Goal: Book appointment/travel/reservation

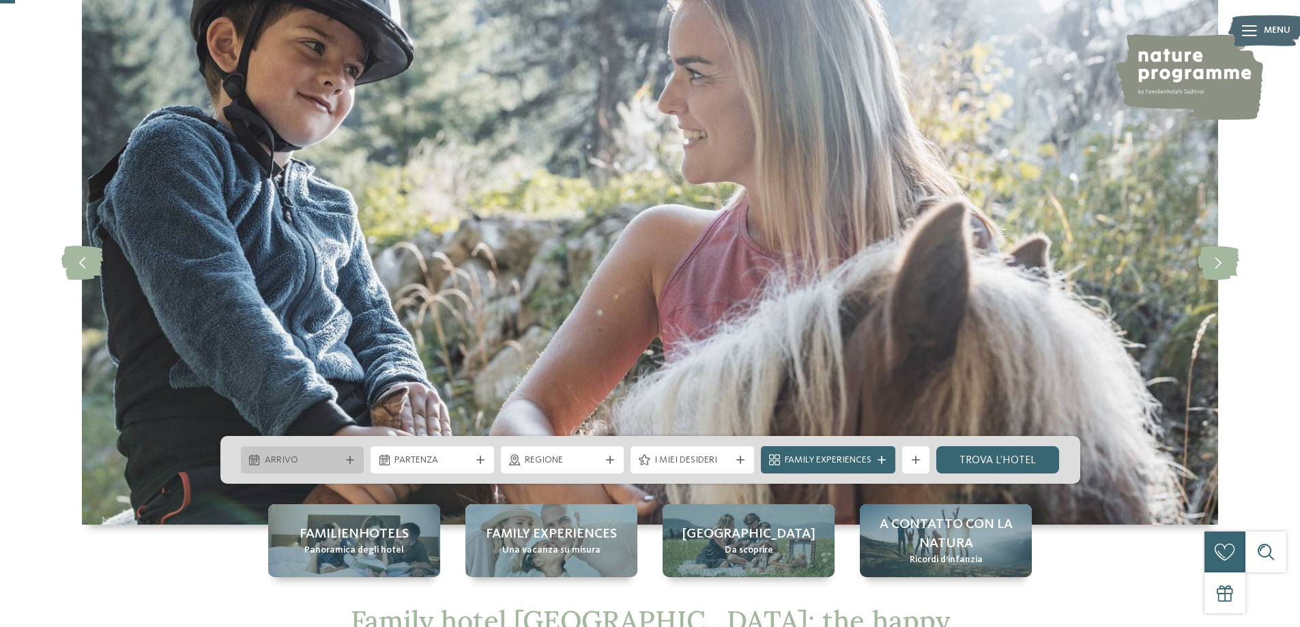
click at [269, 463] on span "Arrivo" at bounding box center [303, 461] width 76 height 14
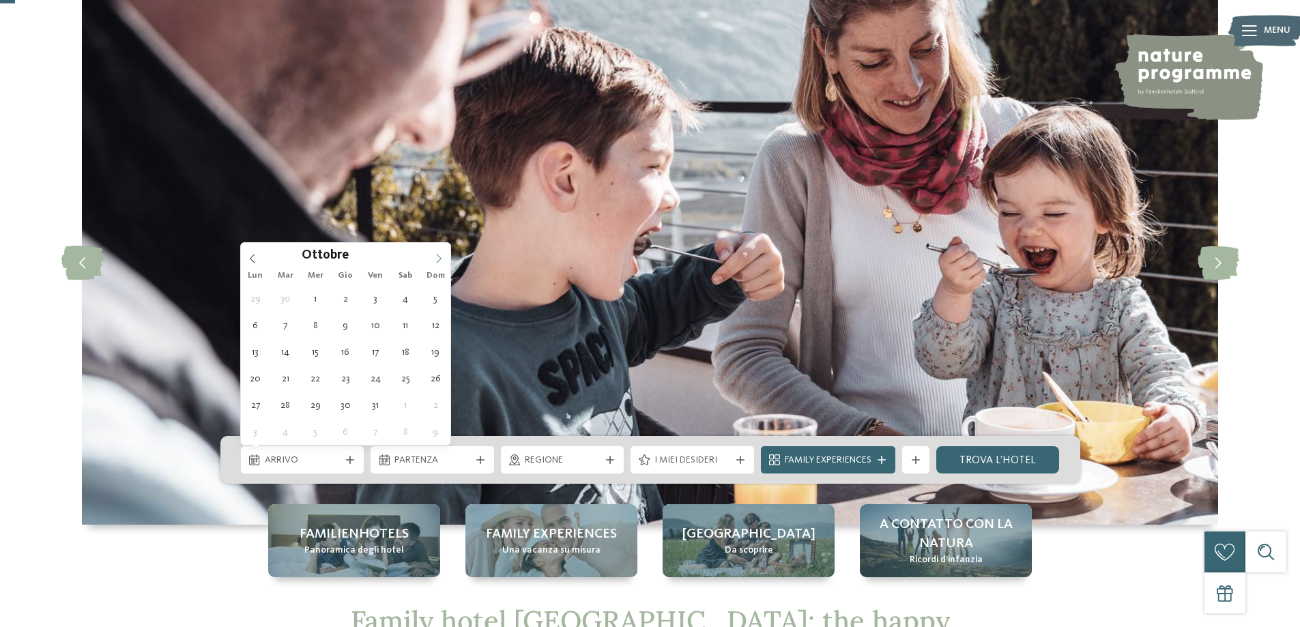
click at [437, 250] on span at bounding box center [438, 254] width 23 height 23
type div "[DATE]"
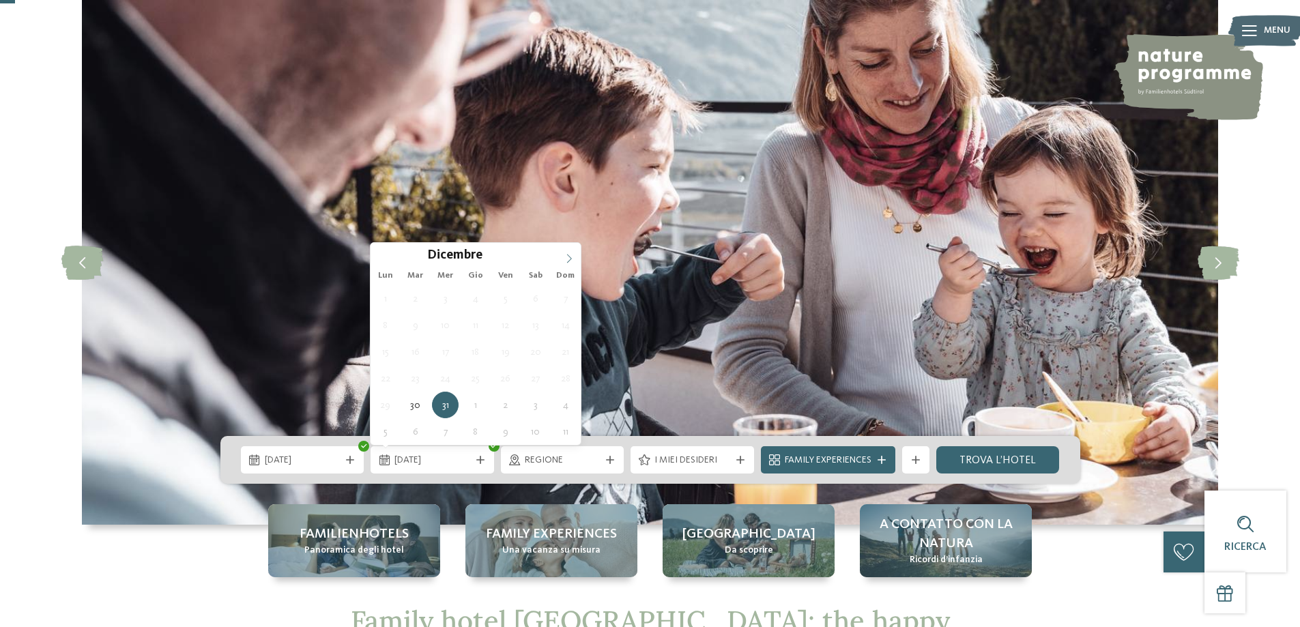
type input "****"
click at [561, 257] on span at bounding box center [568, 254] width 23 height 23
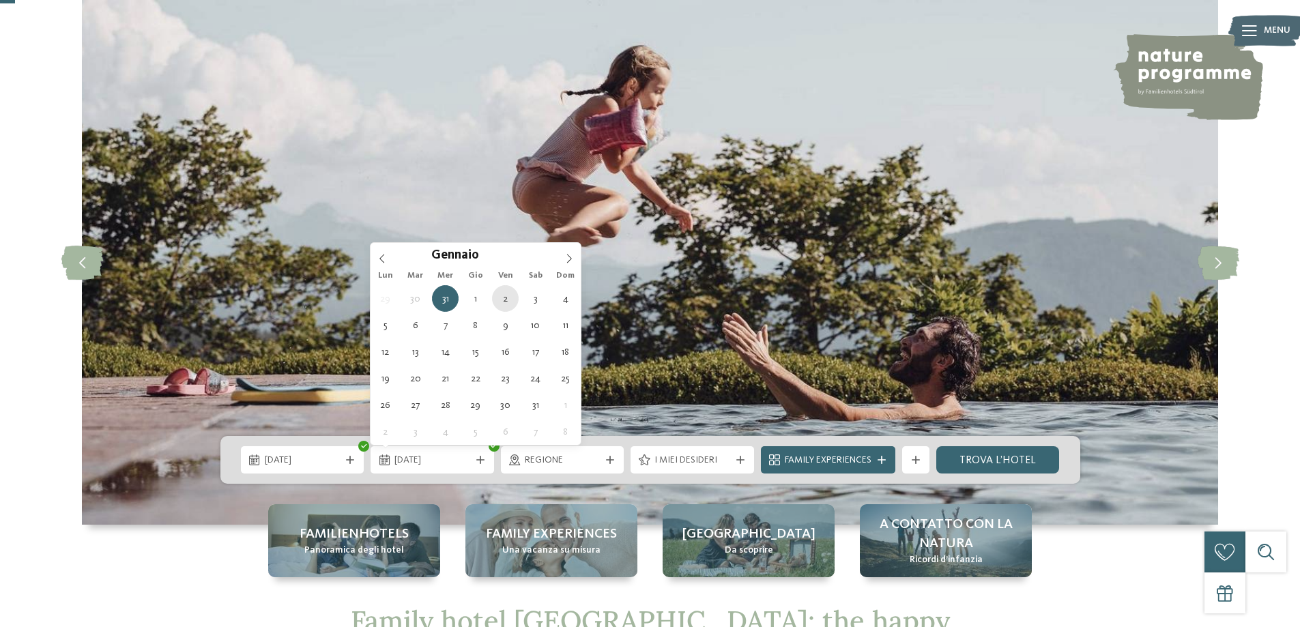
type div "[DATE]"
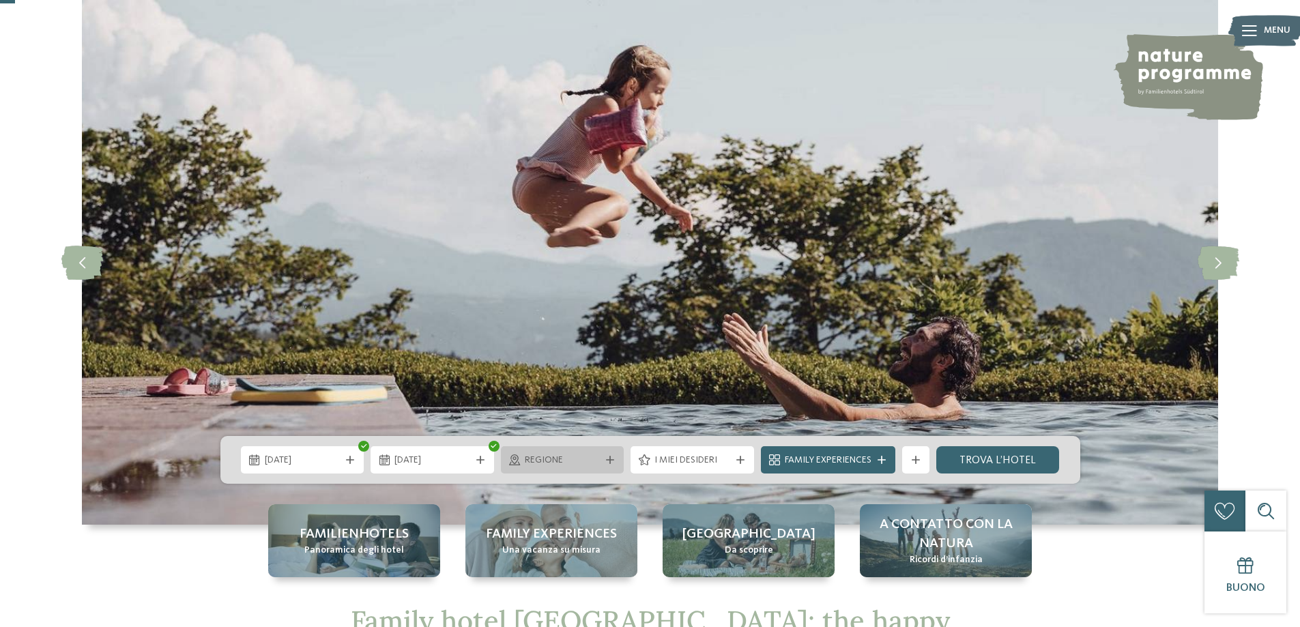
click at [550, 465] on span "Regione" at bounding box center [563, 461] width 76 height 14
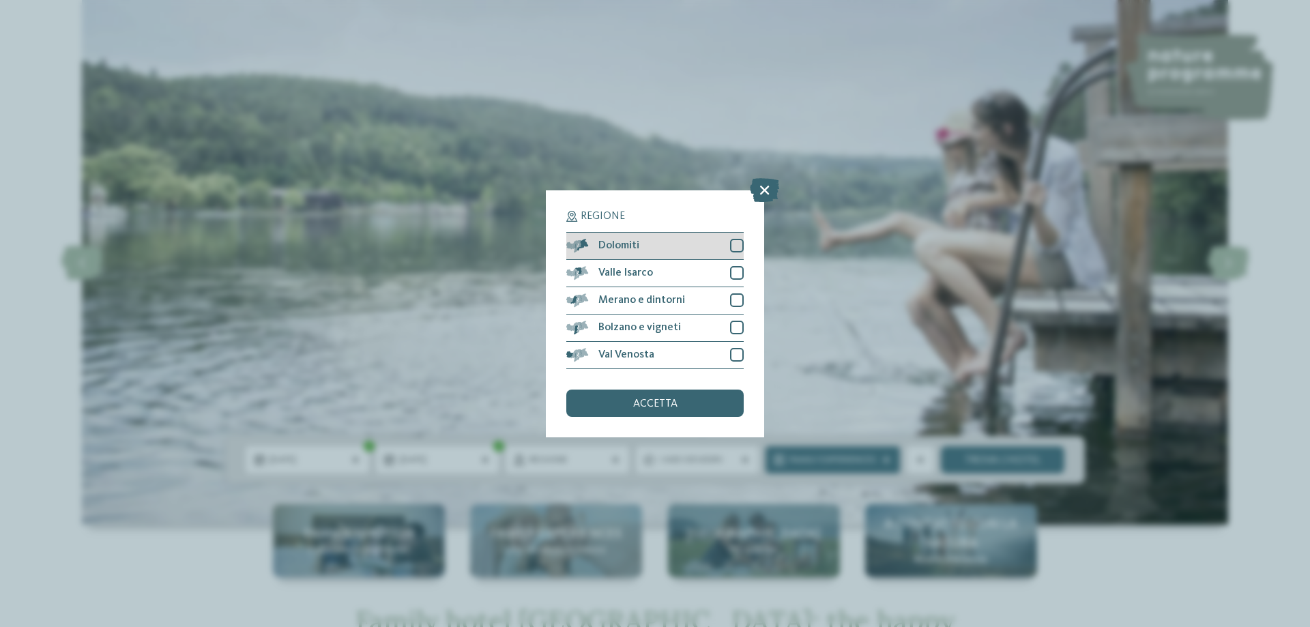
click at [728, 242] on div "Dolomiti" at bounding box center [654, 246] width 177 height 27
click at [736, 297] on div at bounding box center [737, 300] width 14 height 14
click at [670, 407] on span "accetta" at bounding box center [655, 403] width 44 height 11
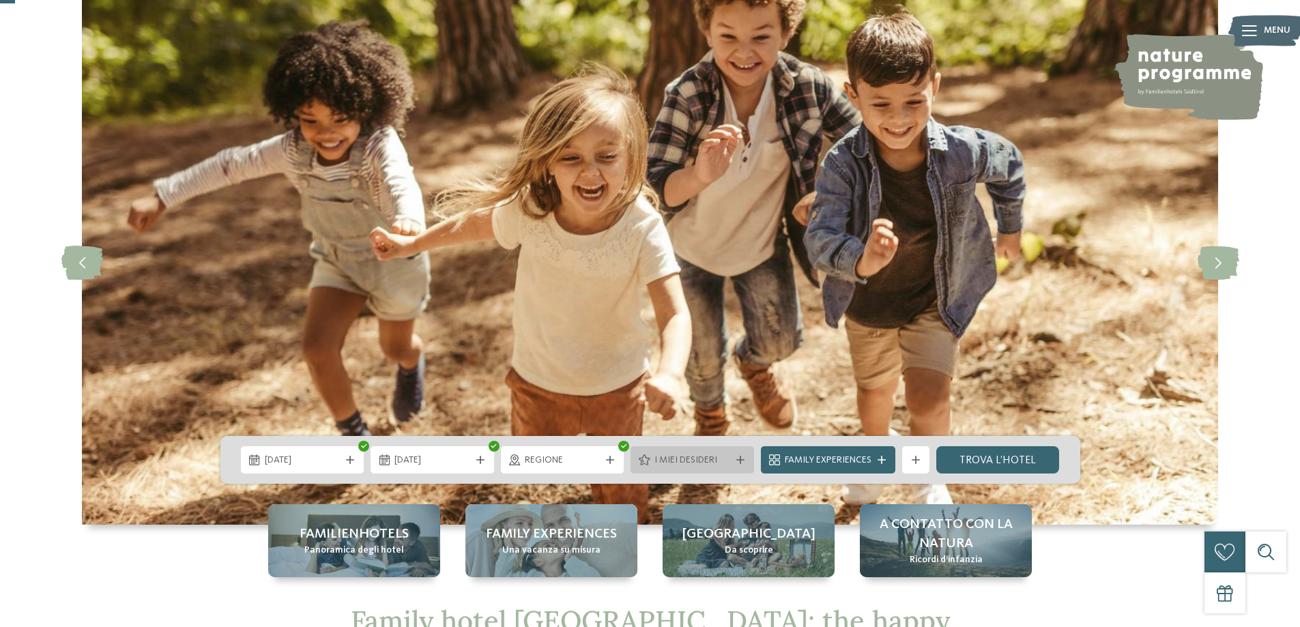
click at [689, 465] on span "I miei desideri" at bounding box center [692, 461] width 76 height 14
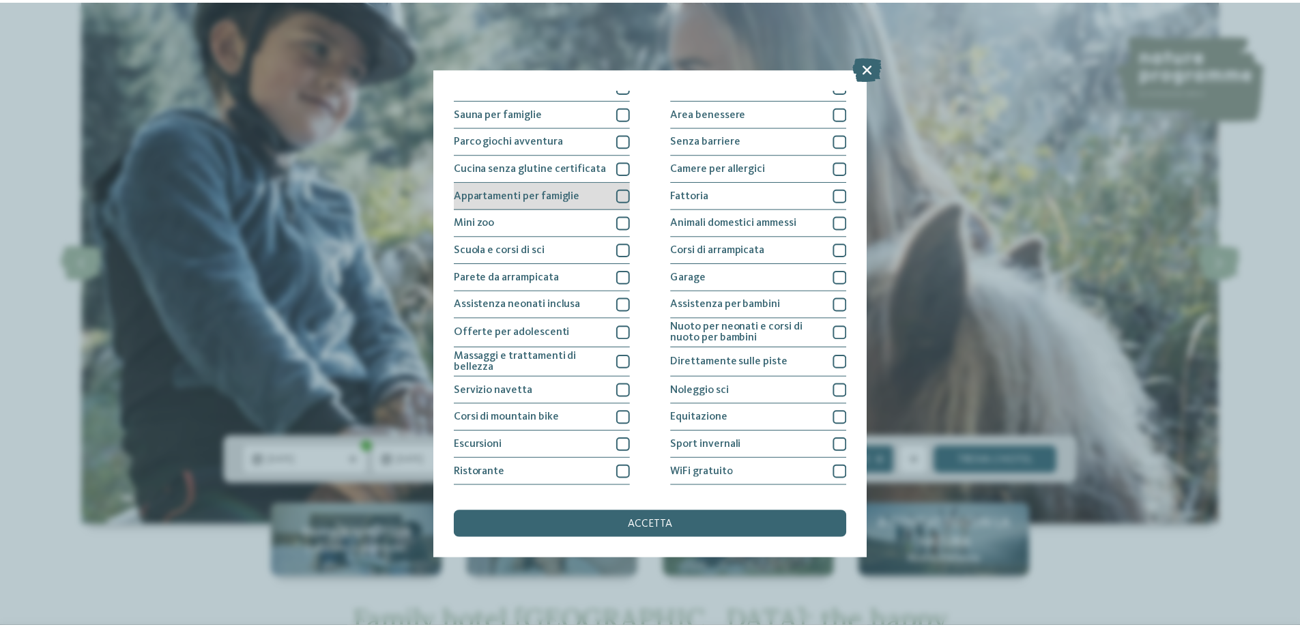
scroll to position [90, 0]
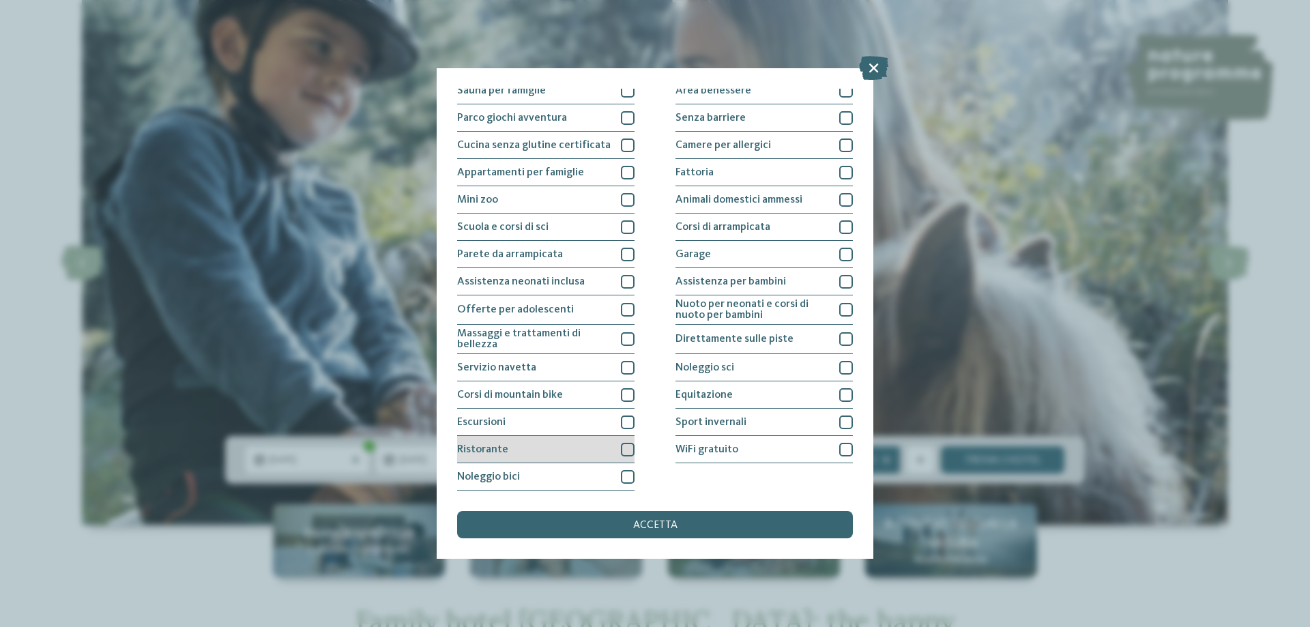
click at [548, 447] on div "Ristorante" at bounding box center [545, 449] width 177 height 27
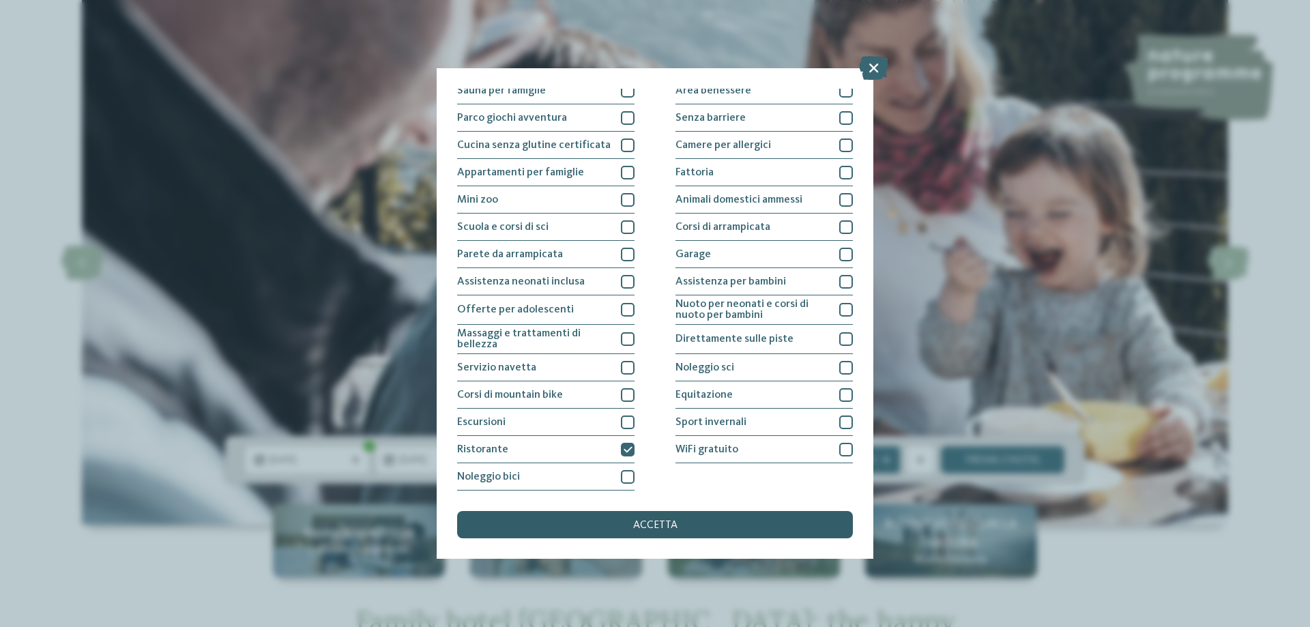
click at [648, 526] on span "accetta" at bounding box center [655, 525] width 44 height 11
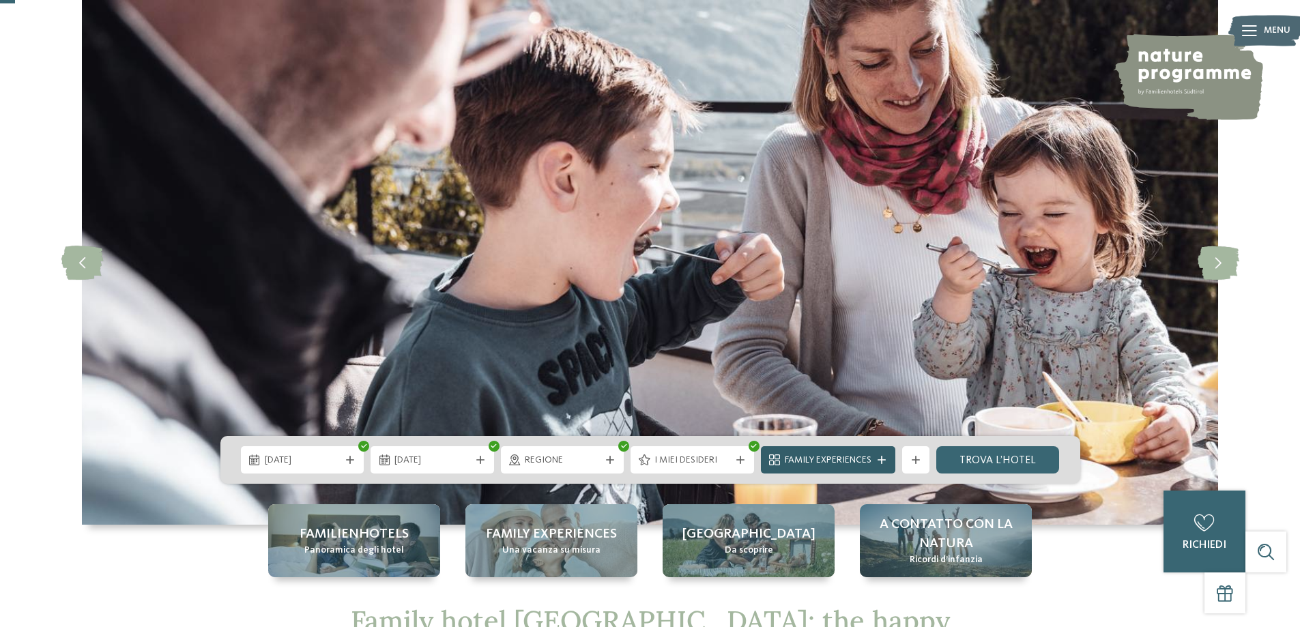
click at [817, 458] on span "Family Experiences" at bounding box center [828, 461] width 87 height 14
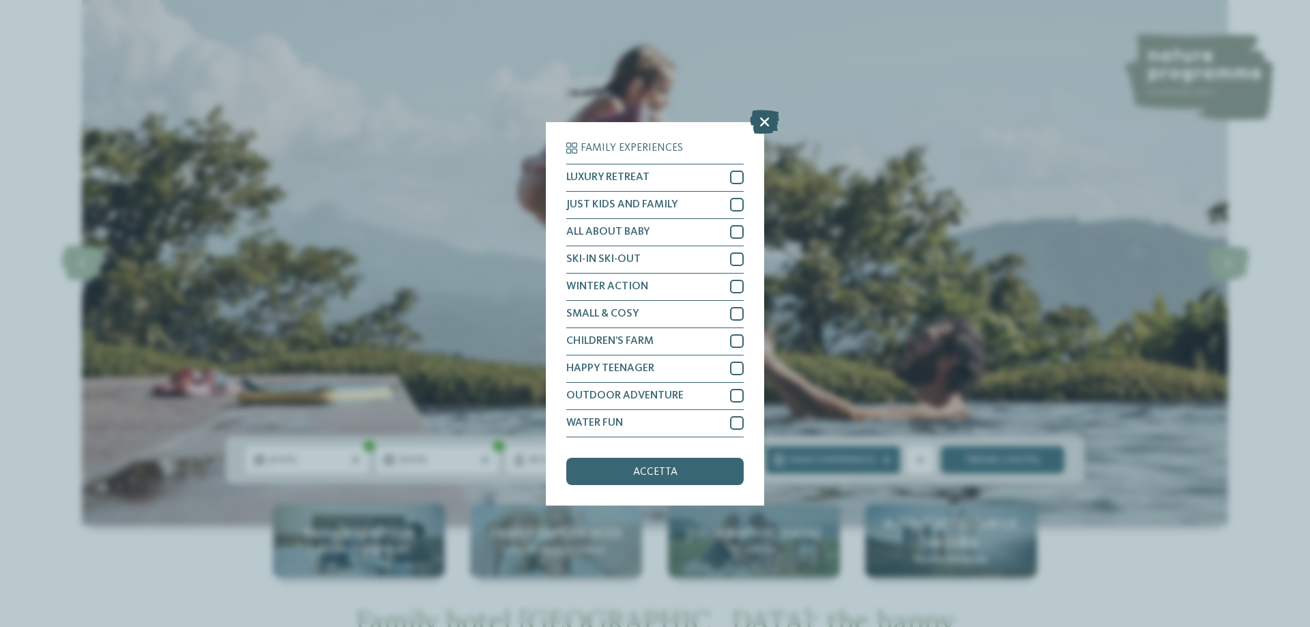
click at [762, 124] on icon at bounding box center [764, 121] width 29 height 24
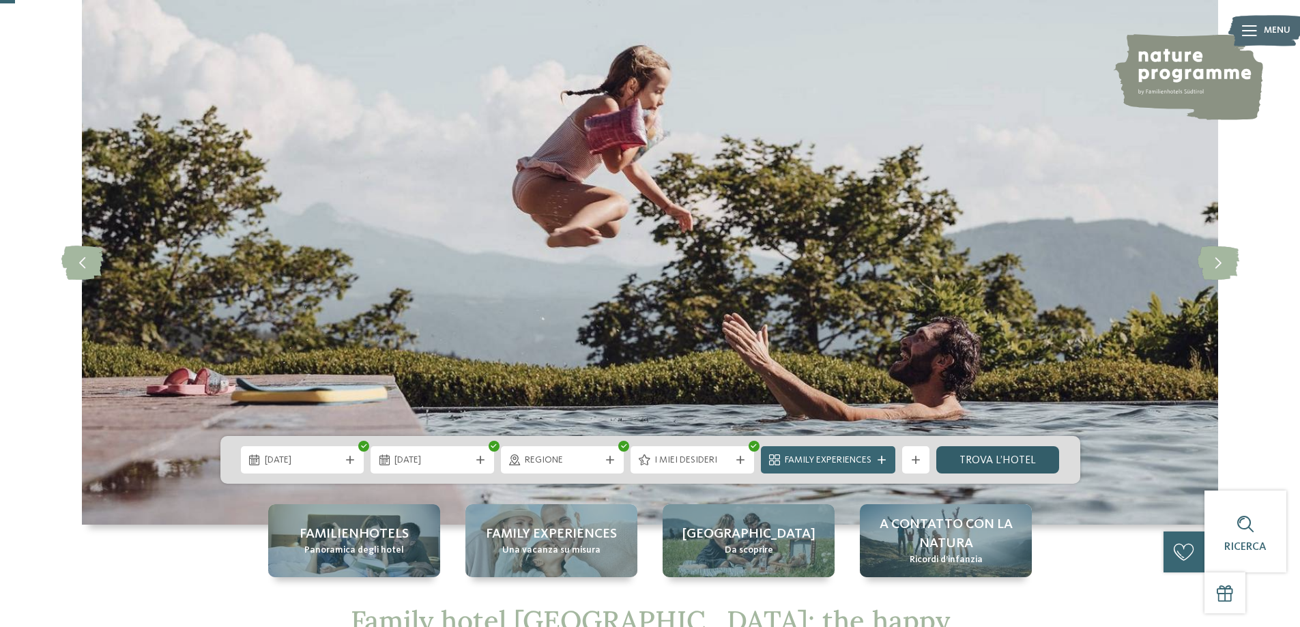
click at [980, 464] on link "trova l’hotel" at bounding box center [997, 459] width 123 height 27
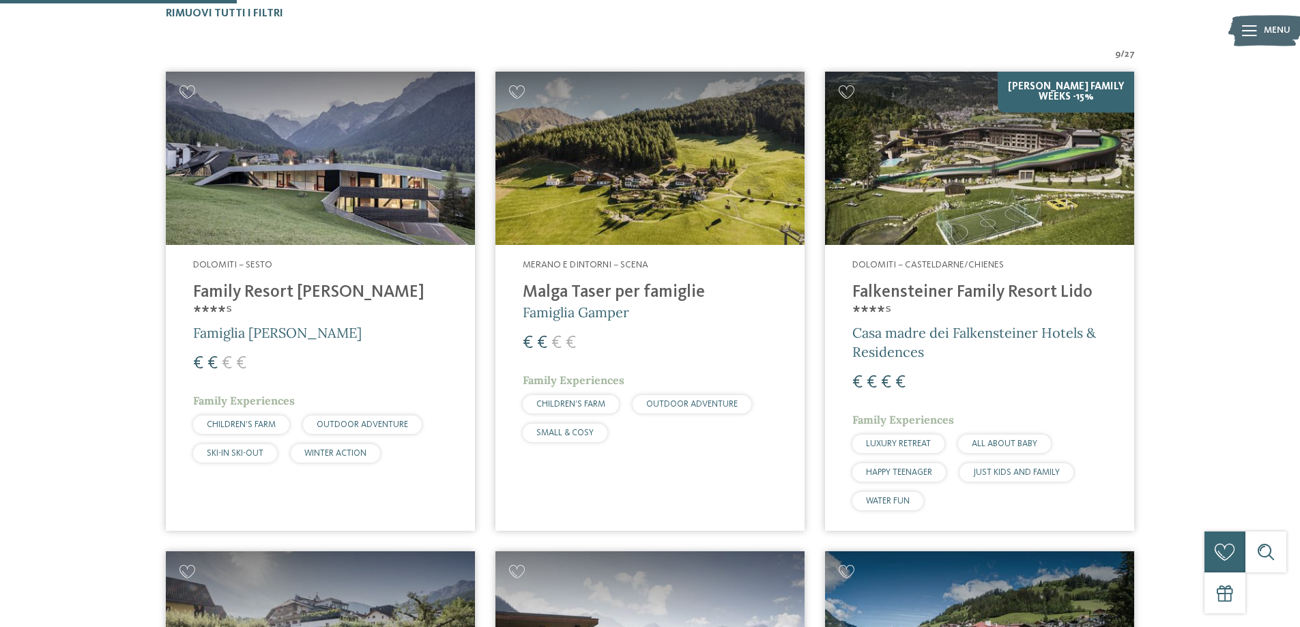
scroll to position [466, 0]
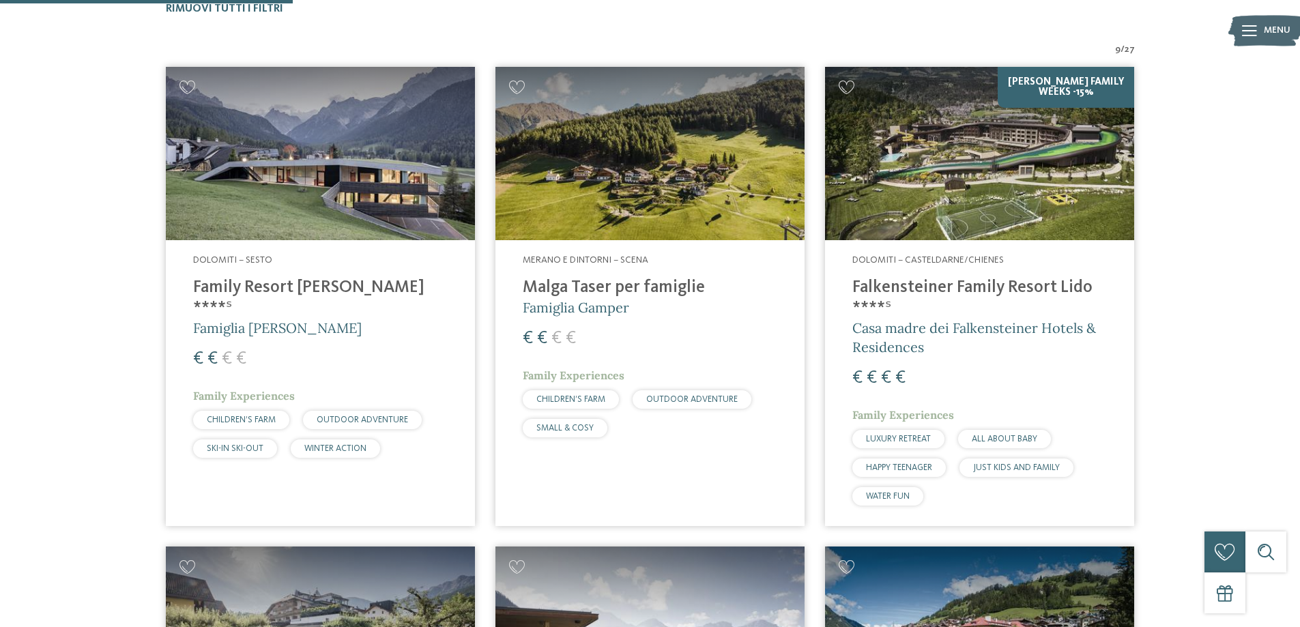
click at [310, 177] on img at bounding box center [320, 154] width 309 height 174
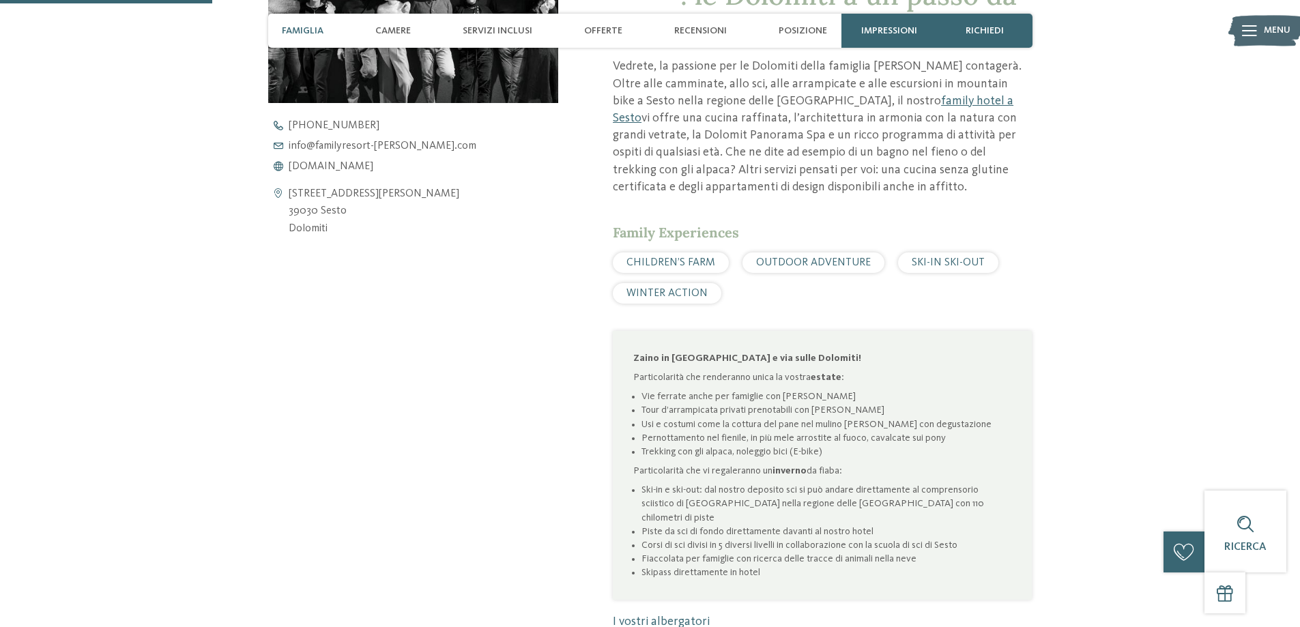
scroll to position [682, 0]
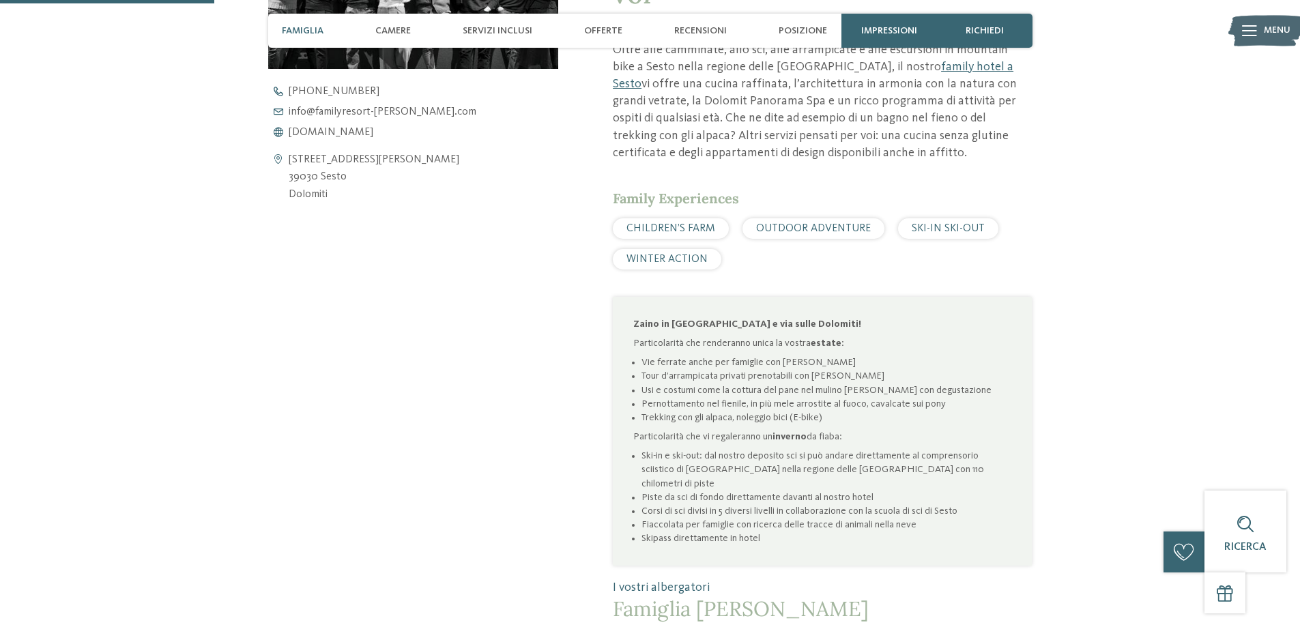
click at [682, 218] on div "CHILDREN’S FARM" at bounding box center [671, 228] width 116 height 20
click at [675, 223] on span "CHILDREN’S FARM" at bounding box center [670, 228] width 89 height 11
click at [663, 223] on span "CHILDREN’S FARM" at bounding box center [670, 228] width 89 height 11
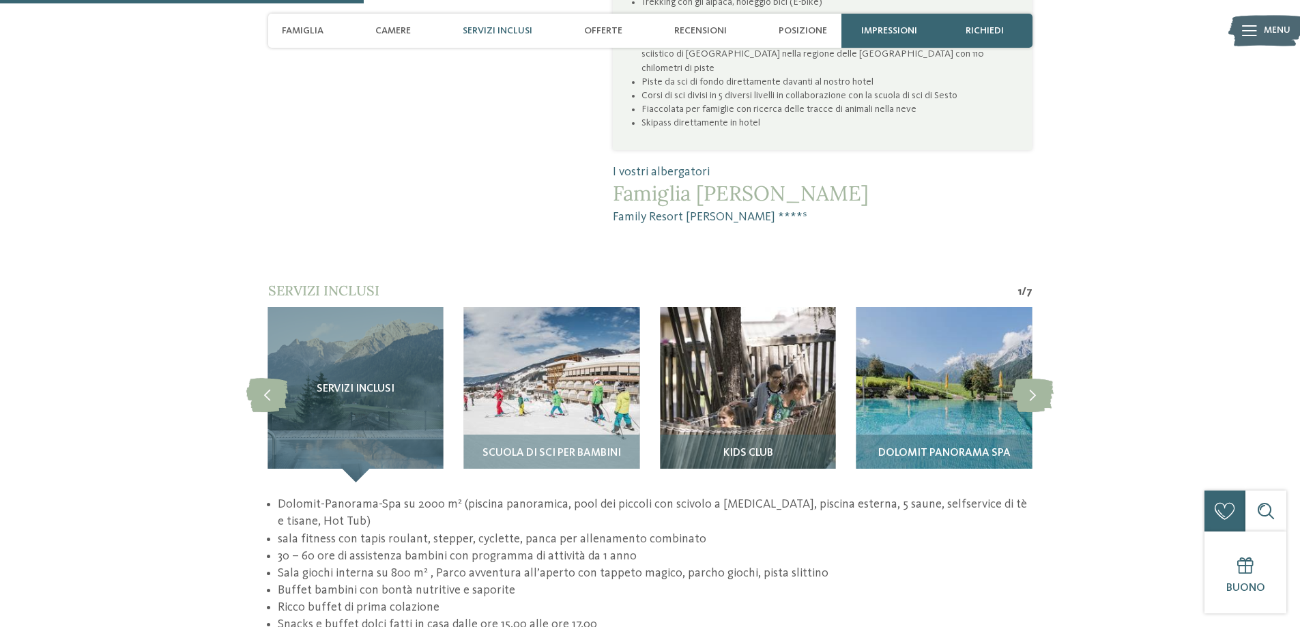
scroll to position [1160, 0]
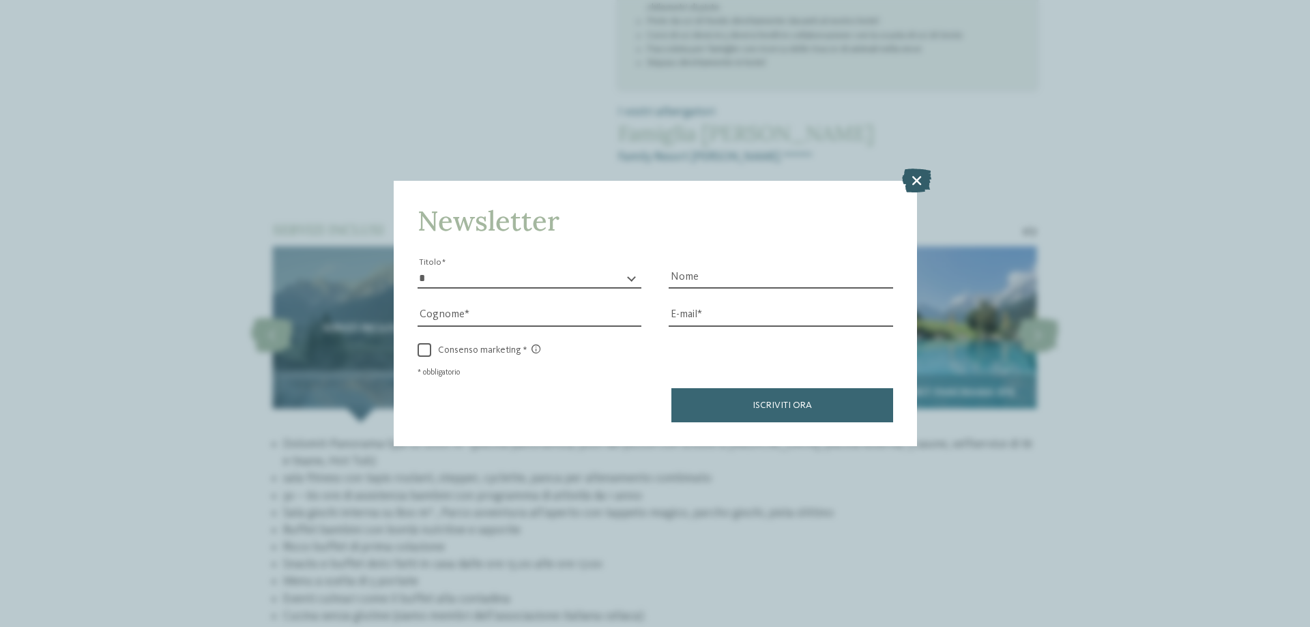
click at [922, 174] on icon at bounding box center [916, 181] width 29 height 24
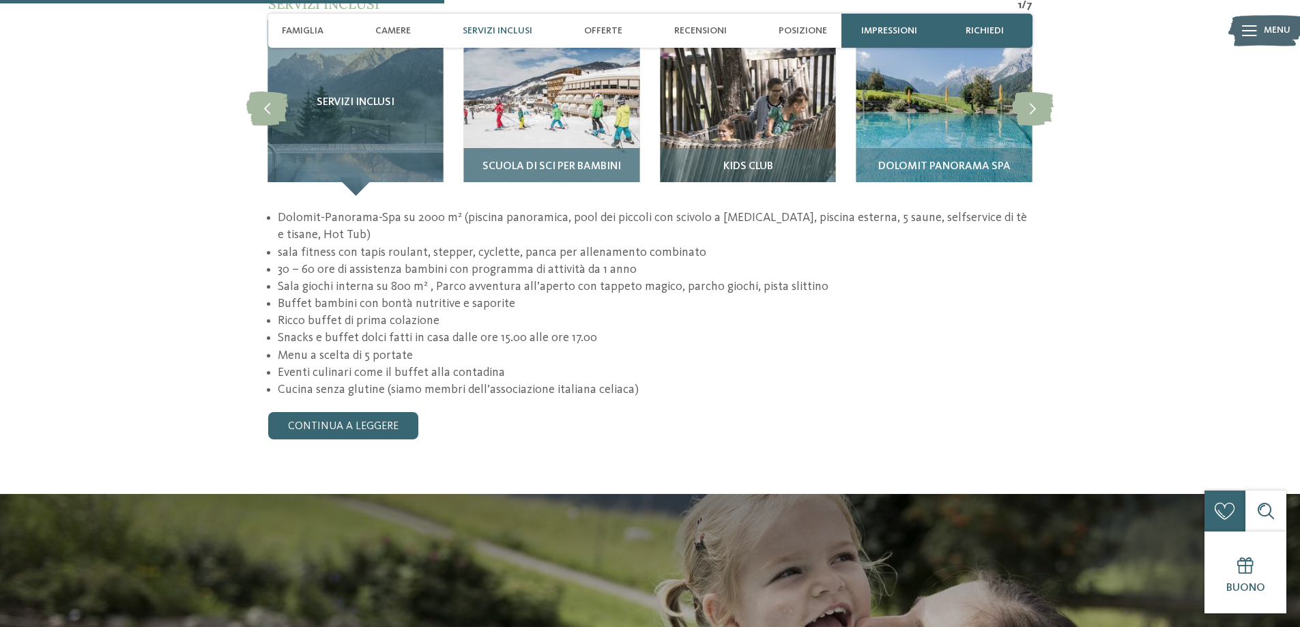
scroll to position [1433, 0]
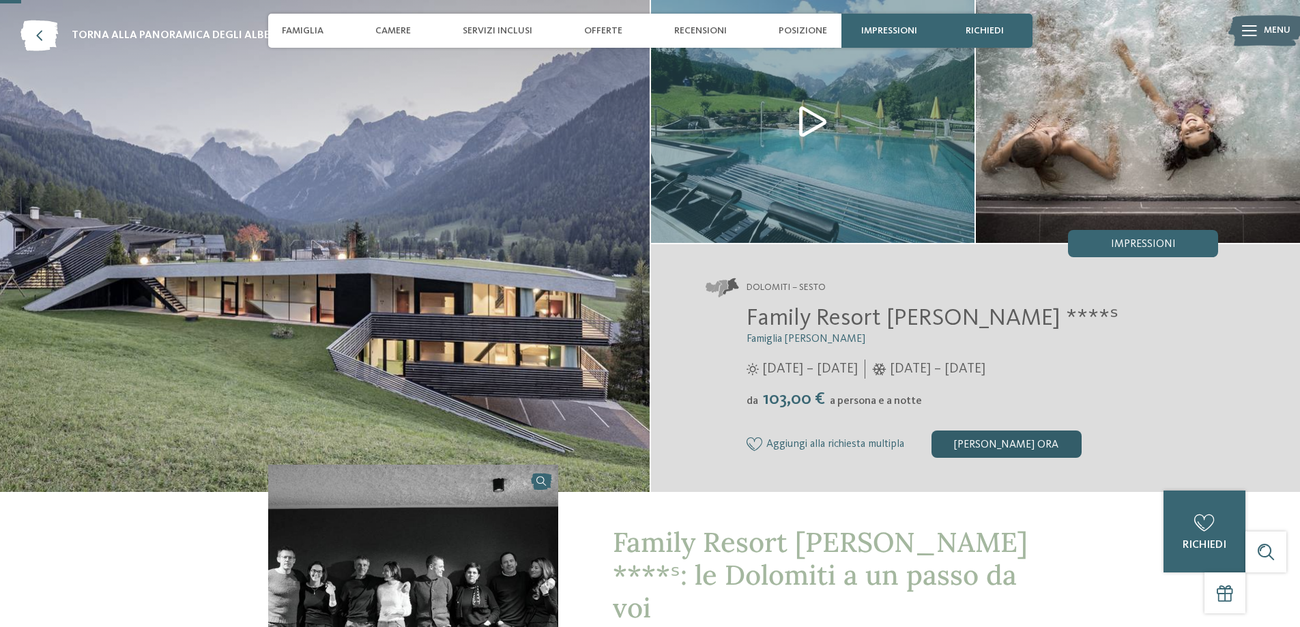
click at [959, 436] on div "[PERSON_NAME] ora" at bounding box center [1006, 444] width 150 height 27
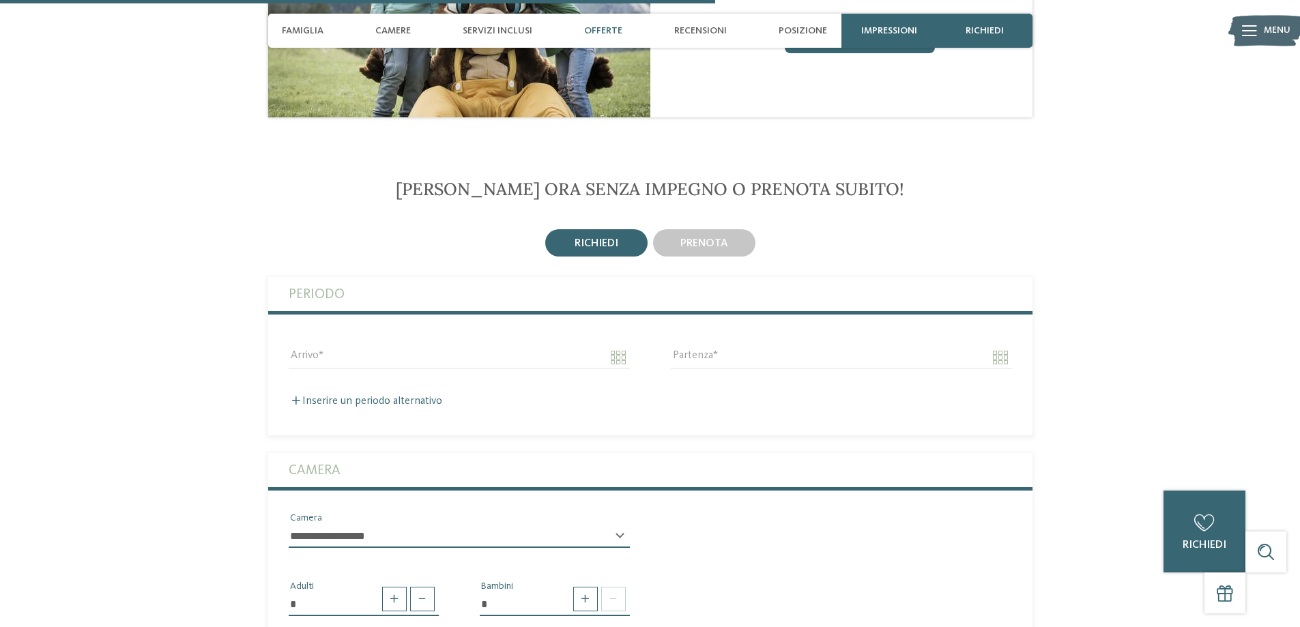
scroll to position [2297, 0]
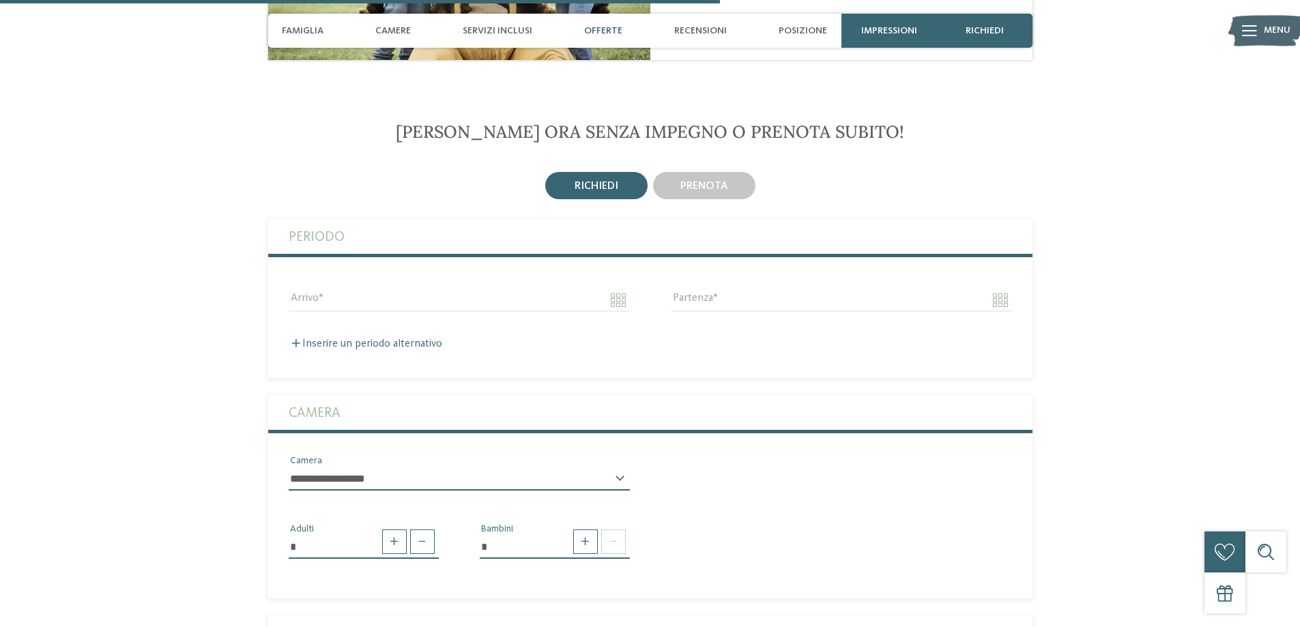
click at [350, 467] on select "**********" at bounding box center [459, 478] width 341 height 23
click at [226, 345] on section "Richiedi ora senza impegno o prenota subito! richiedi prenota" at bounding box center [650, 609] width 928 height 977
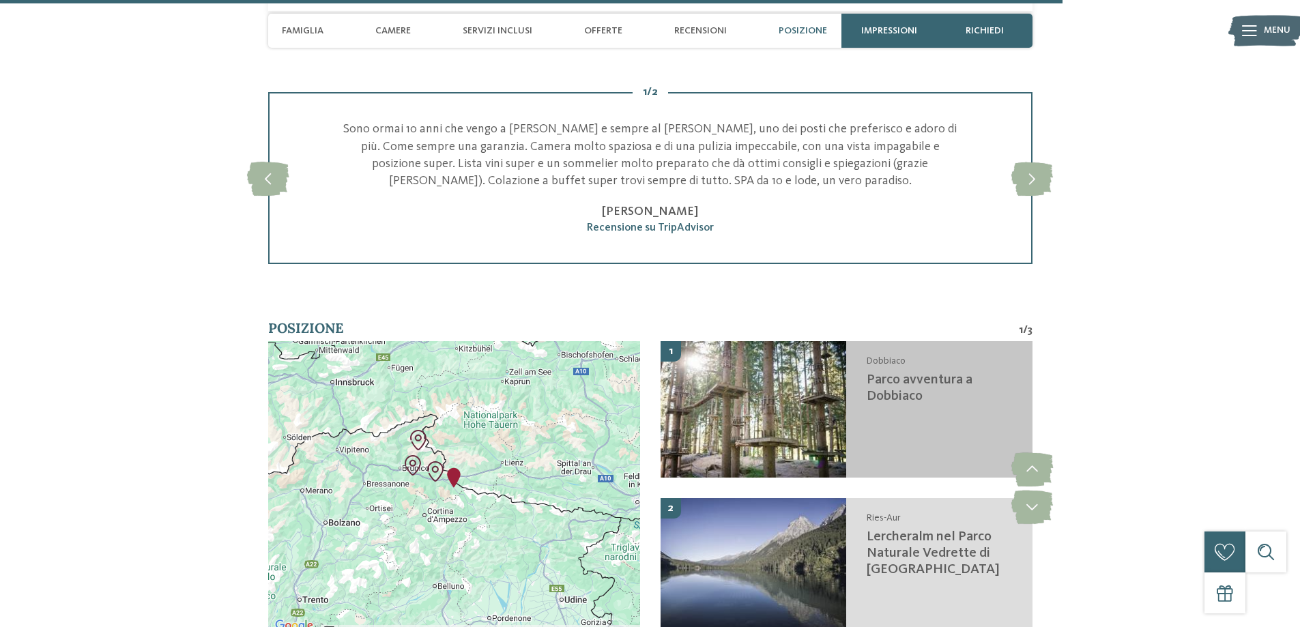
scroll to position [3388, 0]
